Goal: Task Accomplishment & Management: Manage account settings

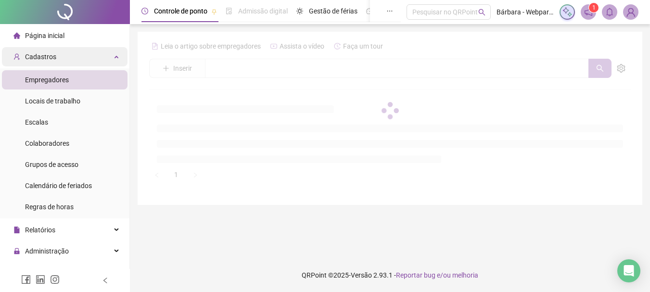
click at [77, 54] on div "Cadastros" at bounding box center [65, 56] width 126 height 19
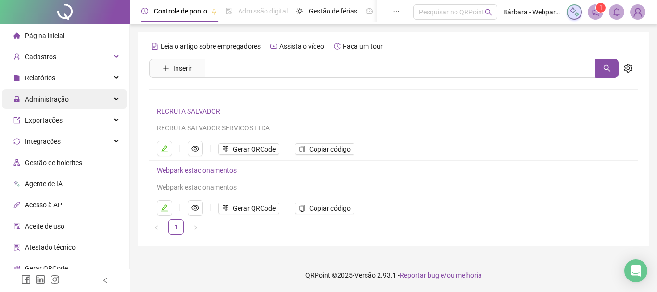
click at [72, 98] on div "Administração" at bounding box center [65, 98] width 126 height 19
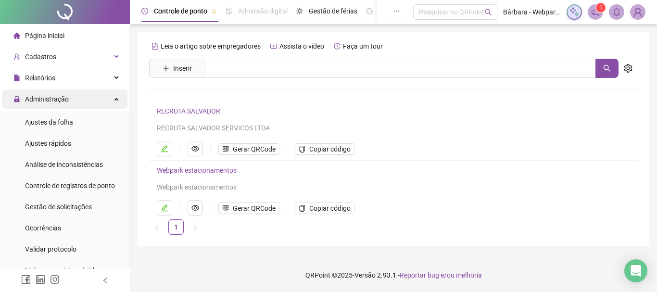
click at [88, 103] on div "Administração" at bounding box center [65, 98] width 126 height 19
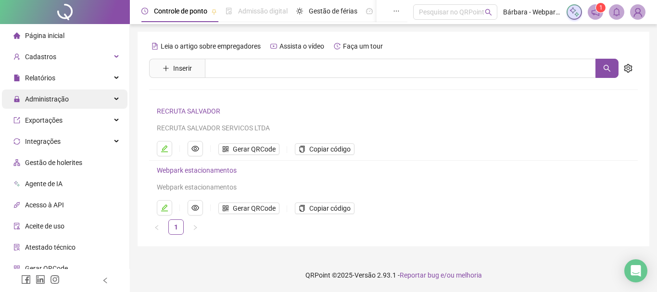
click at [69, 98] on div "Administração" at bounding box center [65, 98] width 126 height 19
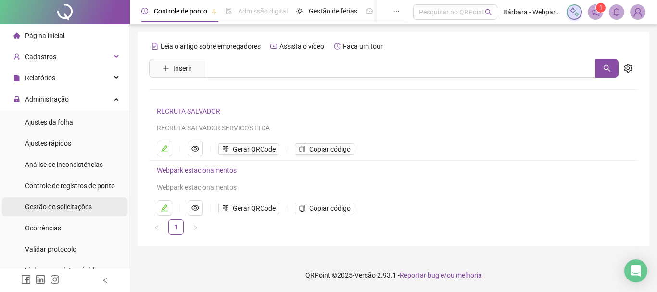
click at [78, 207] on span "Gestão de solicitações" at bounding box center [58, 207] width 67 height 8
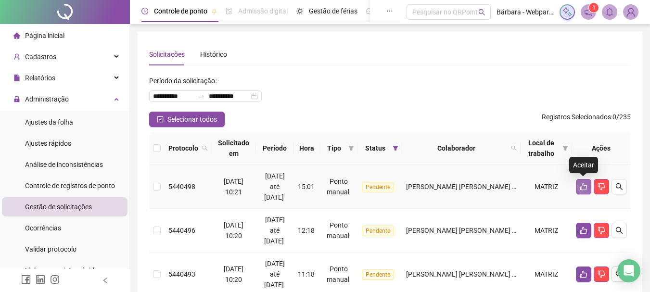
click at [577, 186] on button "button" at bounding box center [583, 186] width 15 height 15
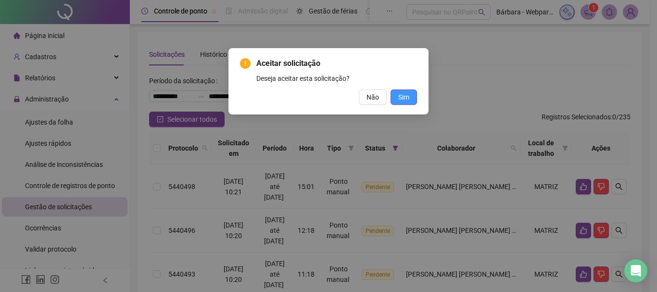
click at [402, 96] on span "Sim" at bounding box center [403, 97] width 11 height 11
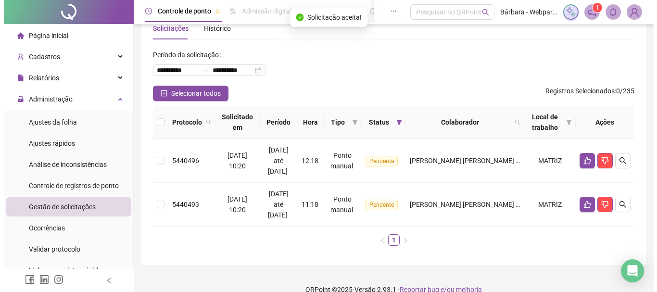
scroll to position [40, 0]
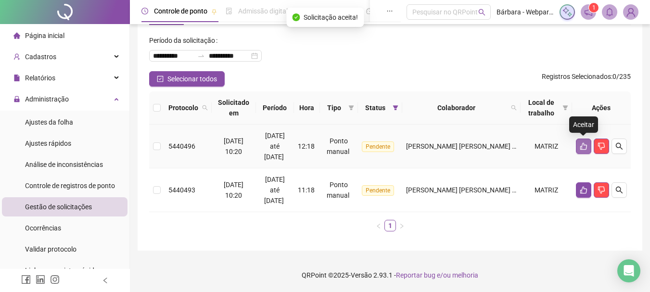
click at [581, 143] on icon "like" at bounding box center [584, 146] width 8 height 8
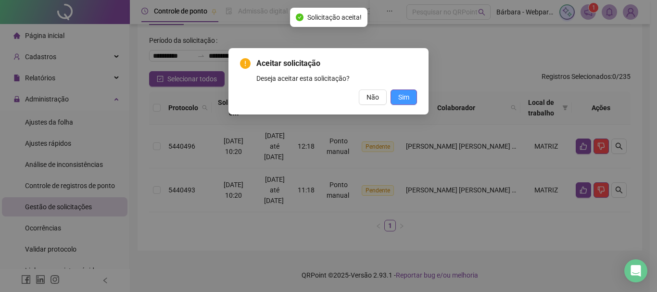
click at [404, 100] on span "Sim" at bounding box center [403, 97] width 11 height 11
click at [404, 95] on span "Sim" at bounding box center [403, 97] width 11 height 11
click at [388, 99] on div "Não Sim" at bounding box center [328, 96] width 177 height 15
click at [413, 97] on div "Aceitar solicitação Deseja aceitar esta solicitação? Não Sim" at bounding box center [328, 146] width 657 height 292
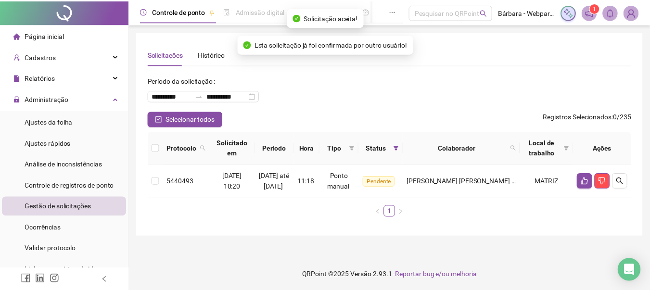
scroll to position [0, 0]
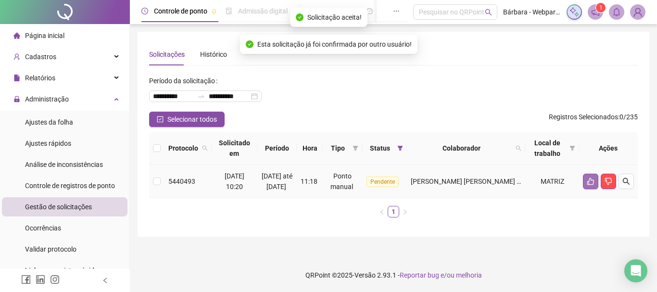
click at [590, 189] on button "button" at bounding box center [590, 181] width 15 height 15
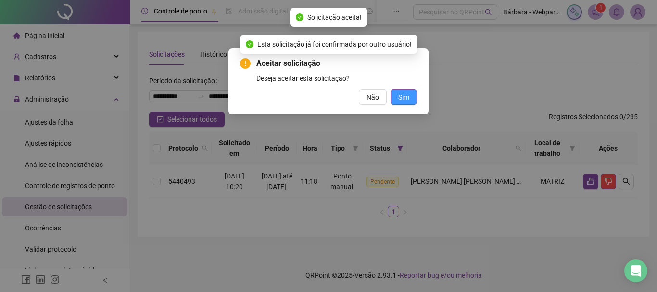
click at [407, 98] on span "Sim" at bounding box center [403, 97] width 11 height 11
